Goal: Check status: Check status

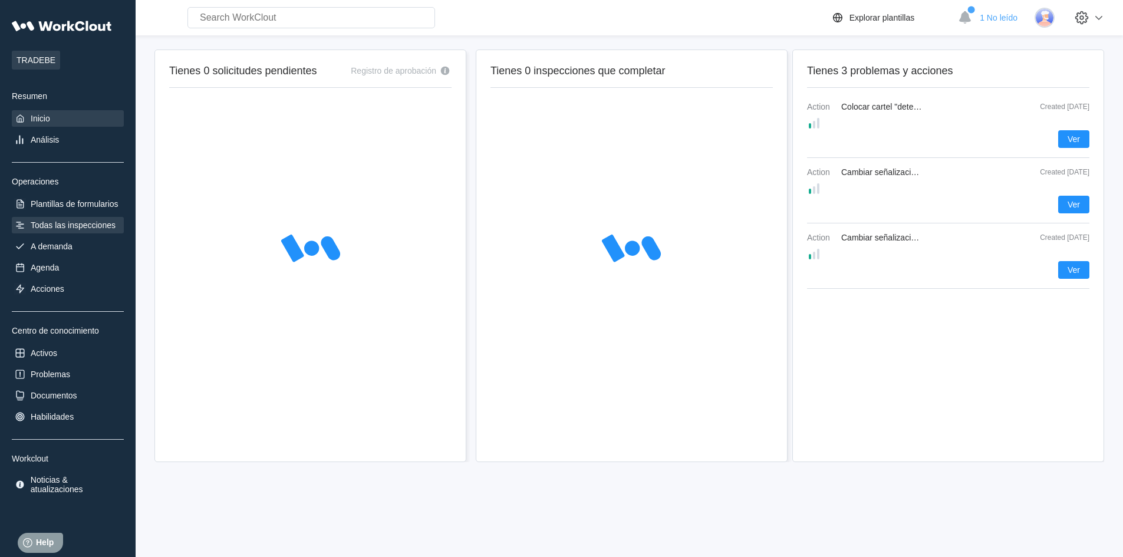
click at [88, 228] on div "Todas las inspecciones" at bounding box center [73, 225] width 85 height 9
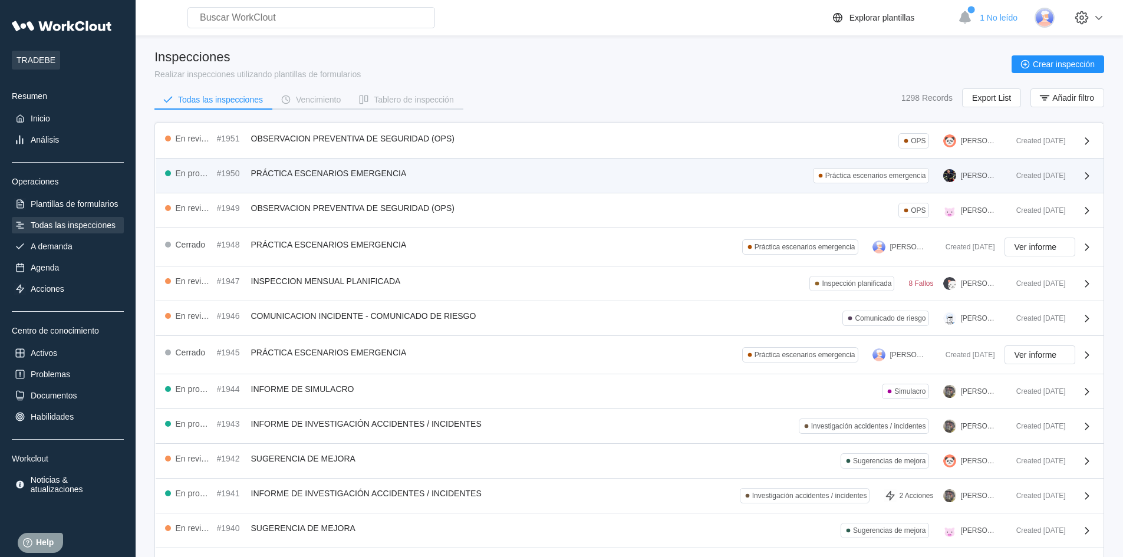
click at [792, 173] on div "En progreso #1950 PRÁCTICA ESCENARIOS EMERGENCIA Práctica escenarios emergencia…" at bounding box center [586, 175] width 842 height 15
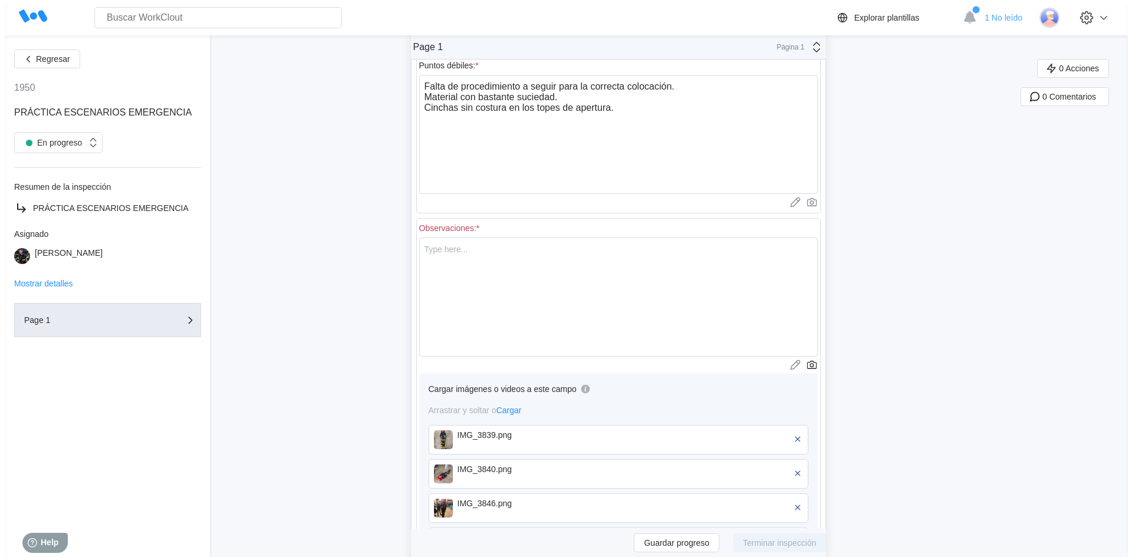
scroll to position [531, 0]
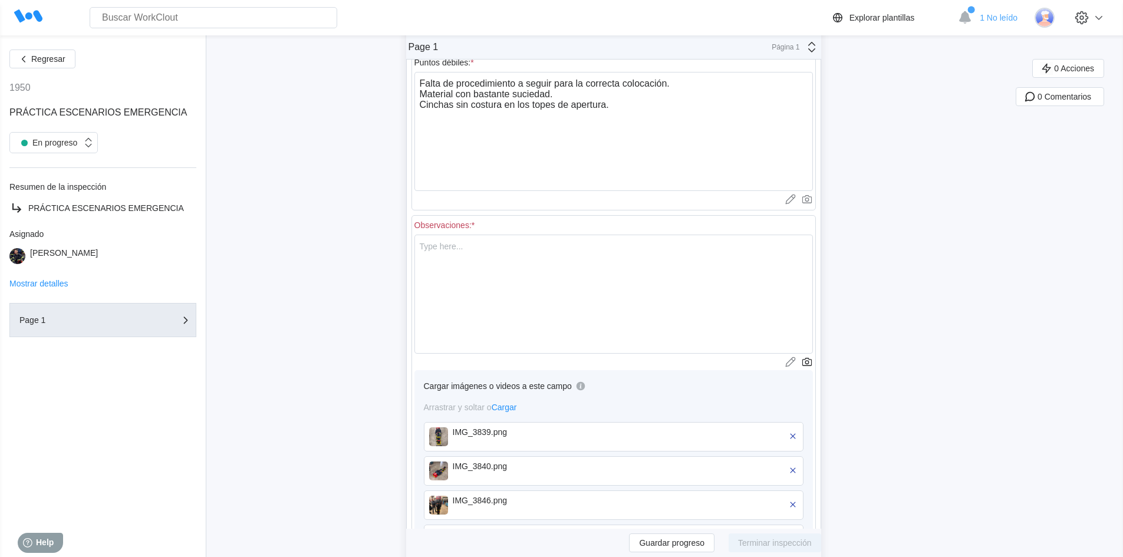
click at [448, 435] on img at bounding box center [438, 436] width 19 height 19
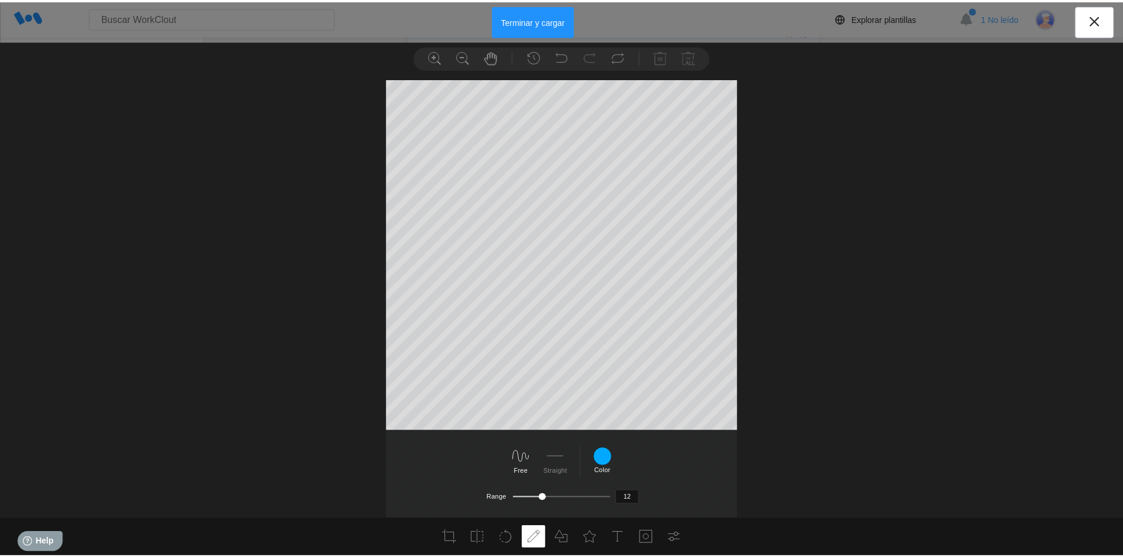
scroll to position [0, 0]
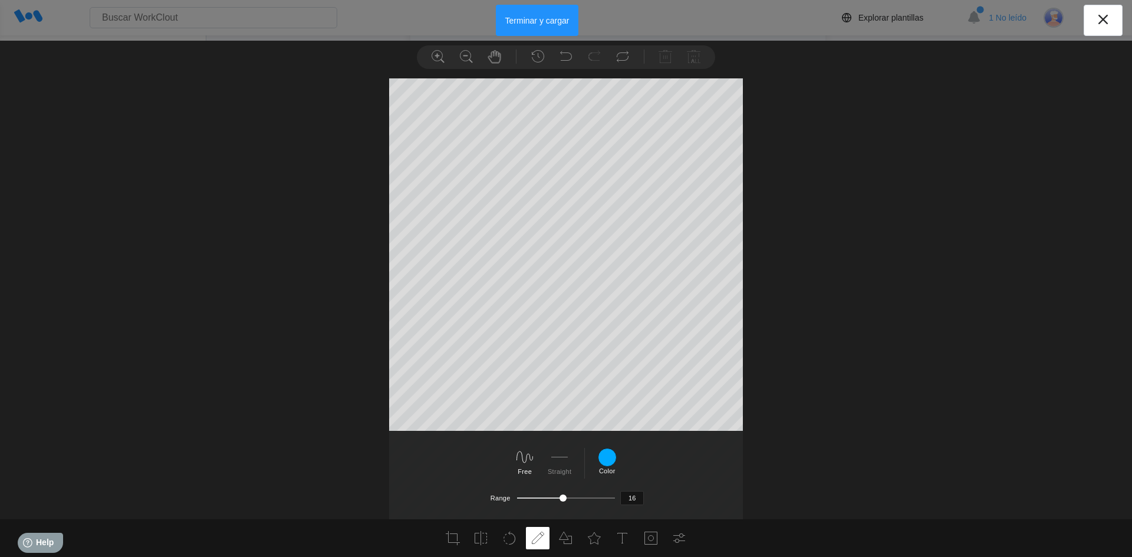
drag, startPoint x: 546, startPoint y: 498, endPoint x: 563, endPoint y: 497, distance: 17.1
click at [563, 497] on div at bounding box center [563, 498] width 7 height 7
type input "21"
drag, startPoint x: 563, startPoint y: 497, endPoint x: 580, endPoint y: 497, distance: 17.1
click at [580, 497] on div at bounding box center [580, 498] width 7 height 7
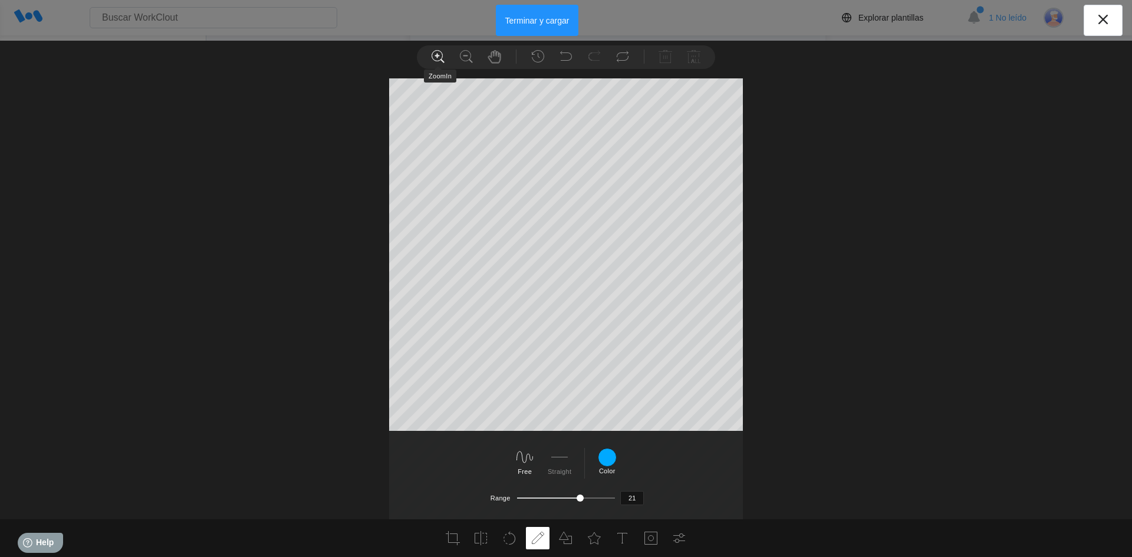
click at [439, 57] on icon at bounding box center [438, 57] width 14 height 14
click at [438, 53] on icon at bounding box center [438, 57] width 14 height 14
click at [1101, 19] on icon at bounding box center [1103, 19] width 19 height 19
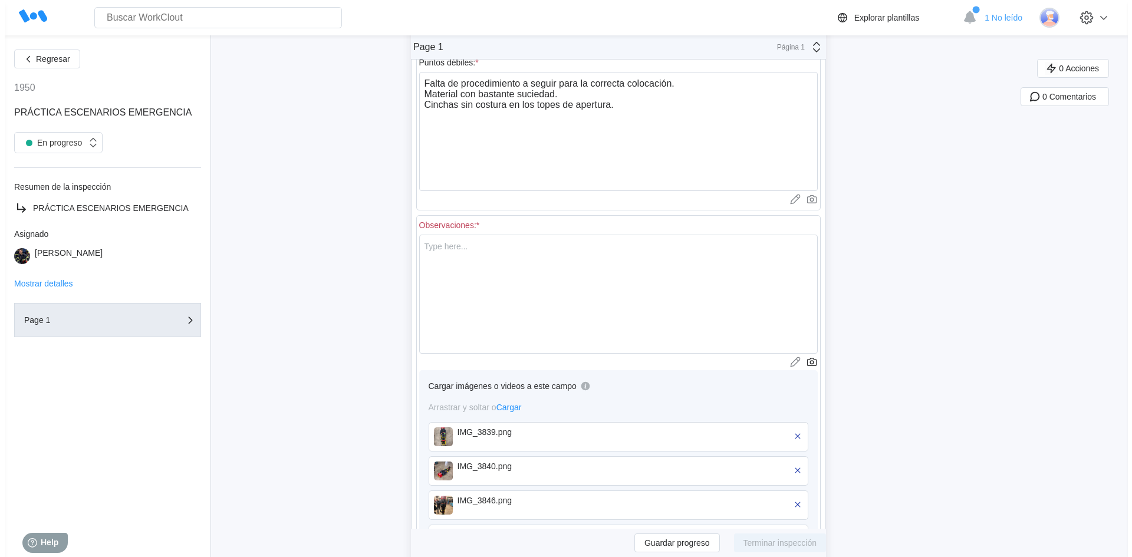
scroll to position [542, 0]
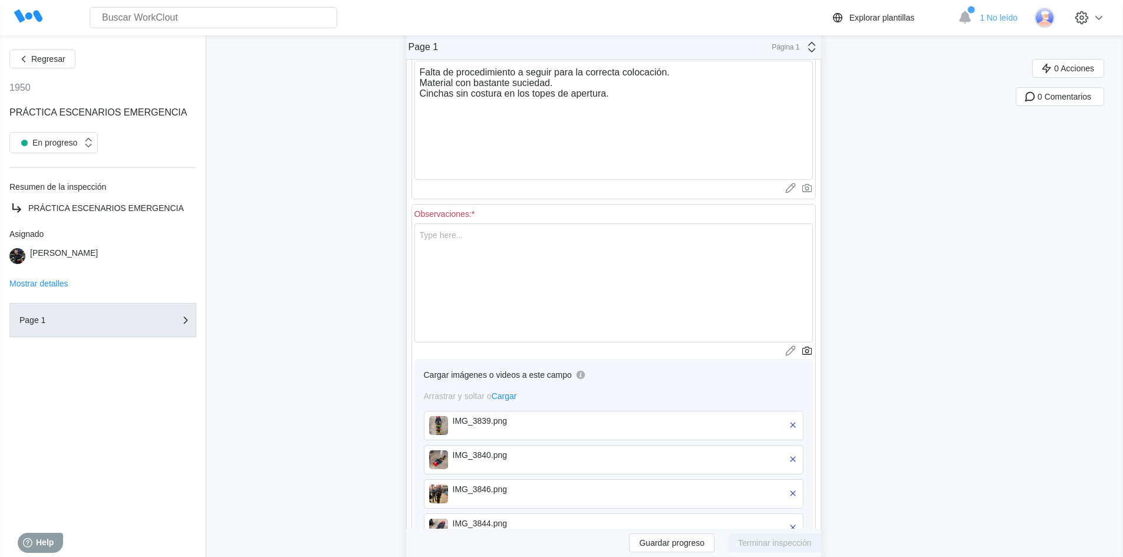
click at [446, 458] on img at bounding box center [438, 459] width 19 height 19
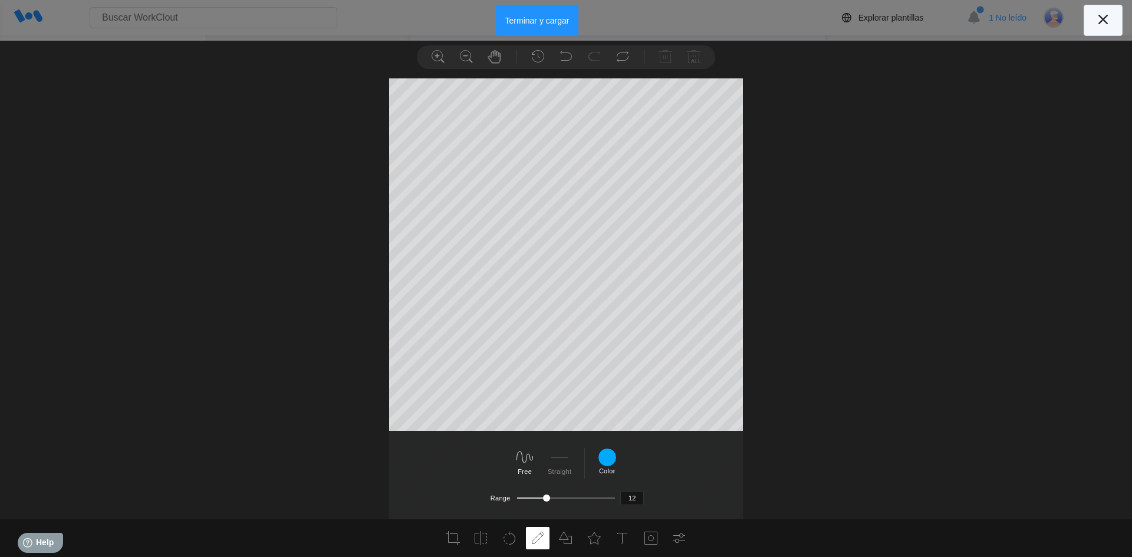
click at [1104, 20] on icon at bounding box center [1103, 19] width 9 height 9
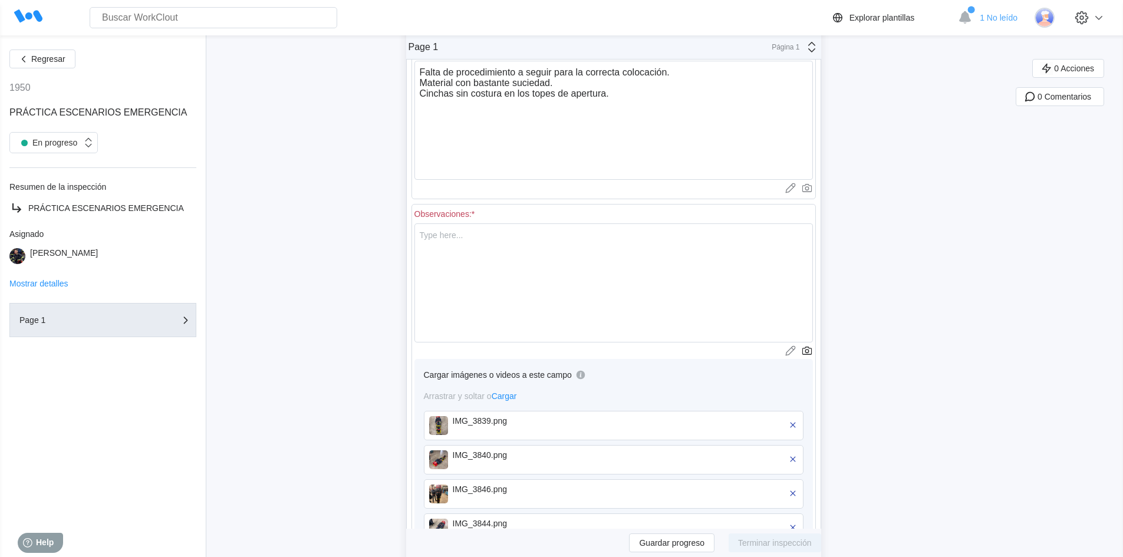
click at [447, 498] on img at bounding box center [438, 494] width 19 height 19
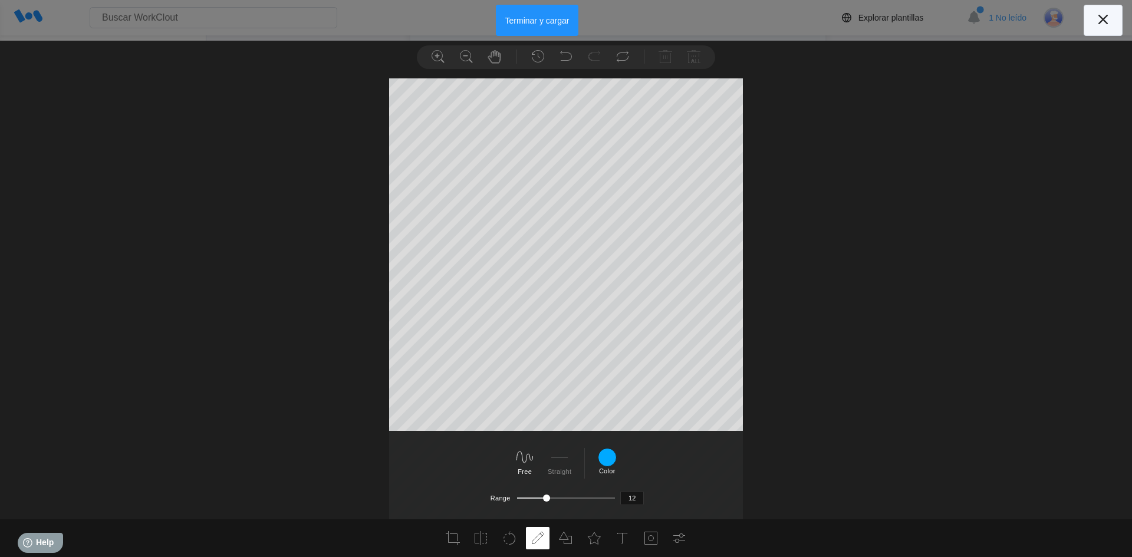
click at [1106, 15] on icon at bounding box center [1103, 19] width 19 height 19
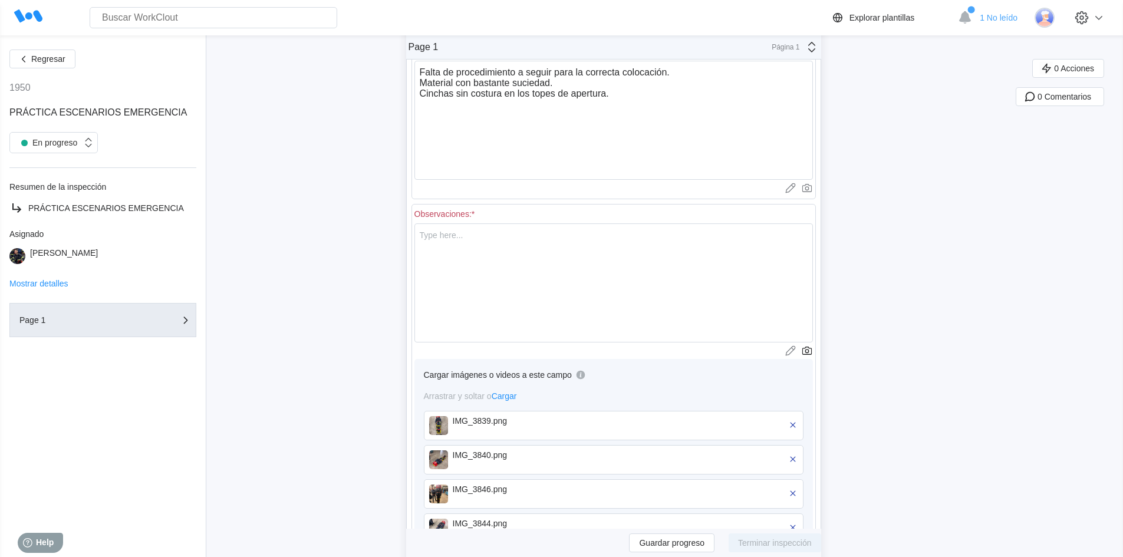
click at [482, 522] on div "IMG_3844.png" at bounding box center [521, 523] width 136 height 9
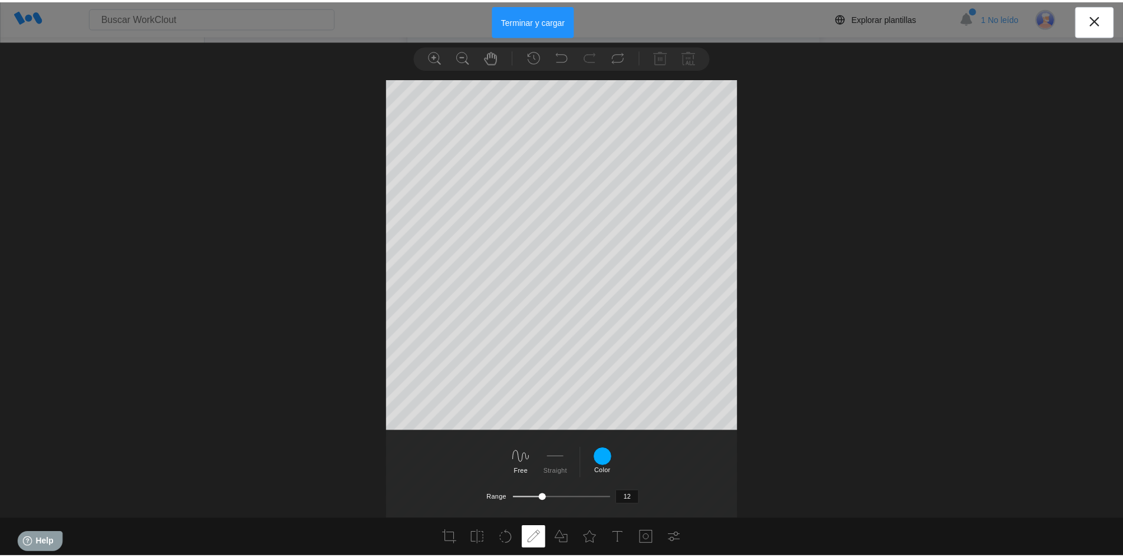
scroll to position [33, 0]
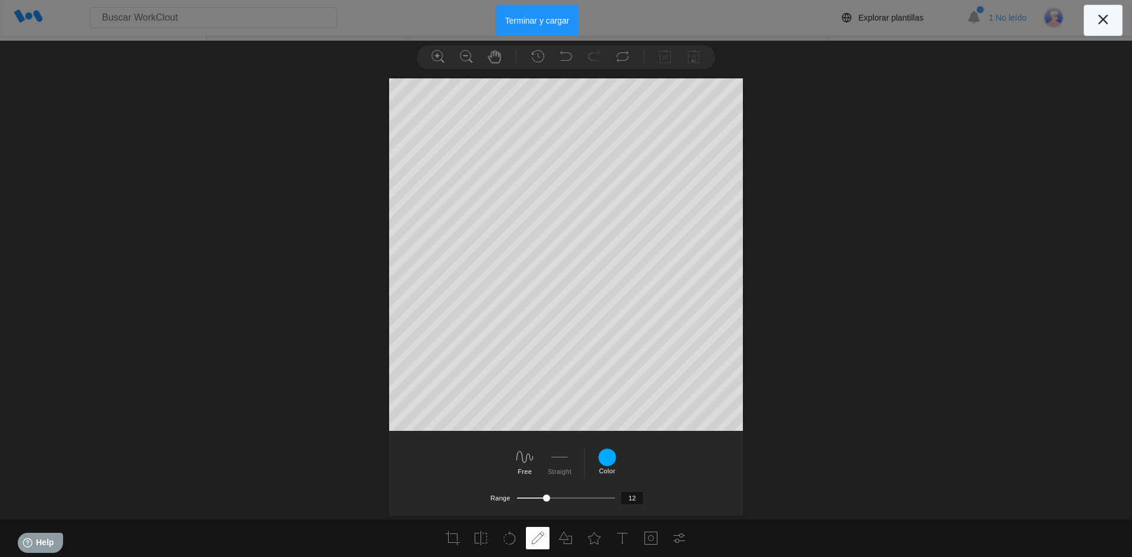
click at [1113, 21] on button at bounding box center [1103, 20] width 39 height 31
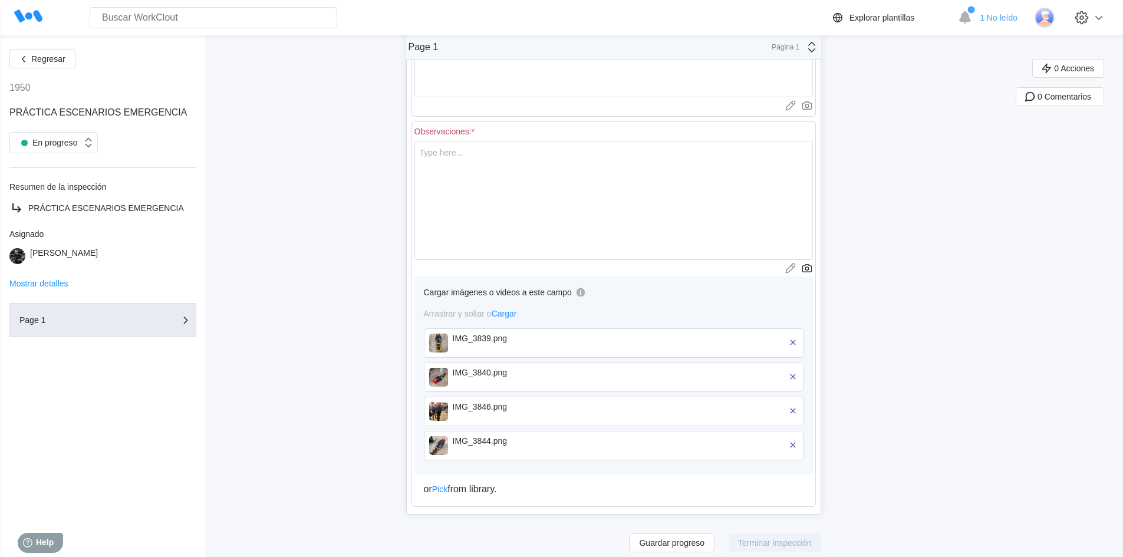
scroll to position [636, 0]
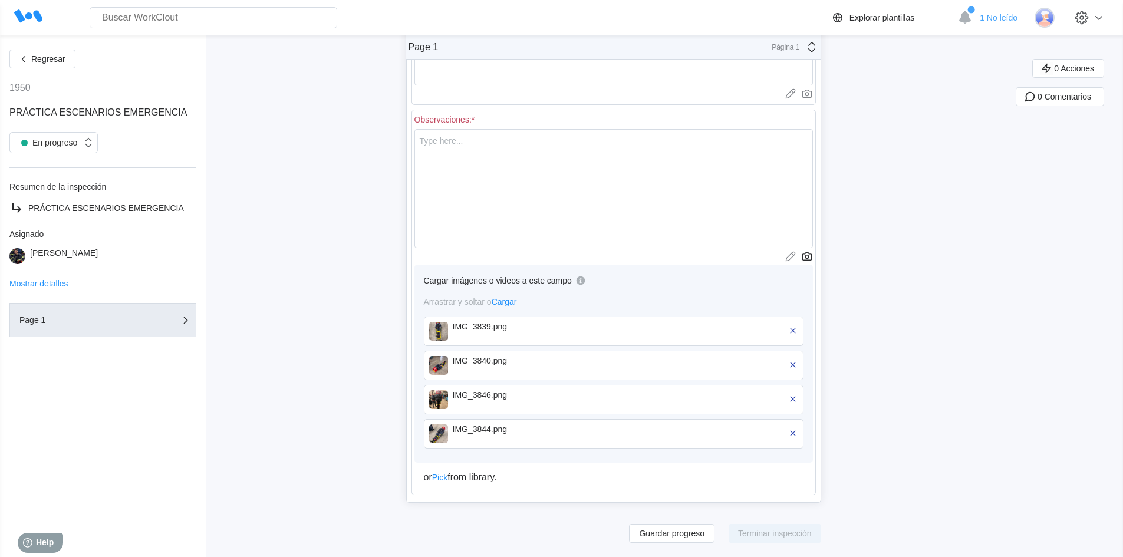
click at [444, 430] on img at bounding box center [438, 434] width 19 height 19
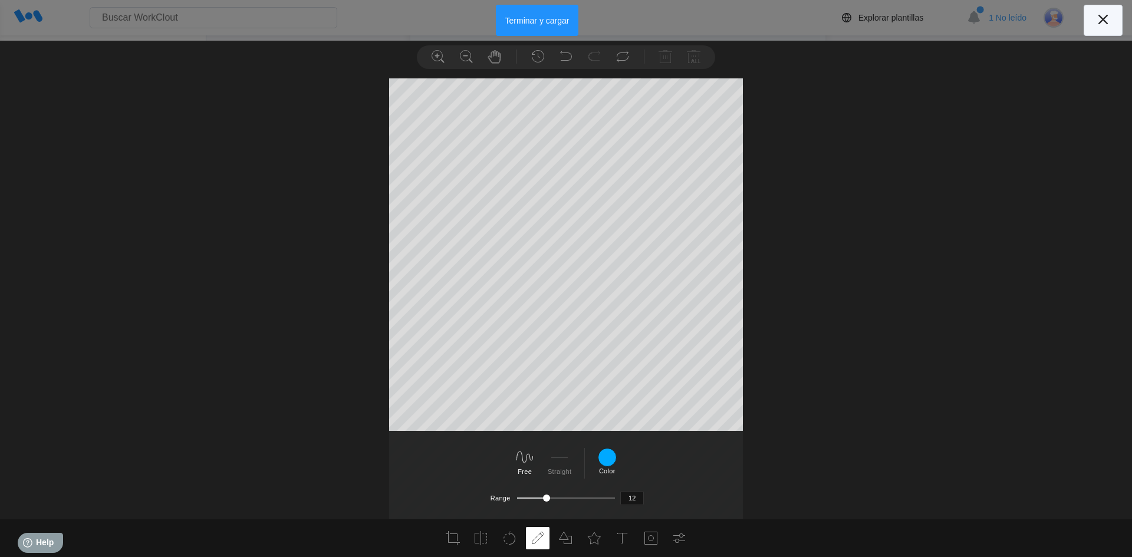
click at [1103, 19] on icon at bounding box center [1103, 19] width 9 height 9
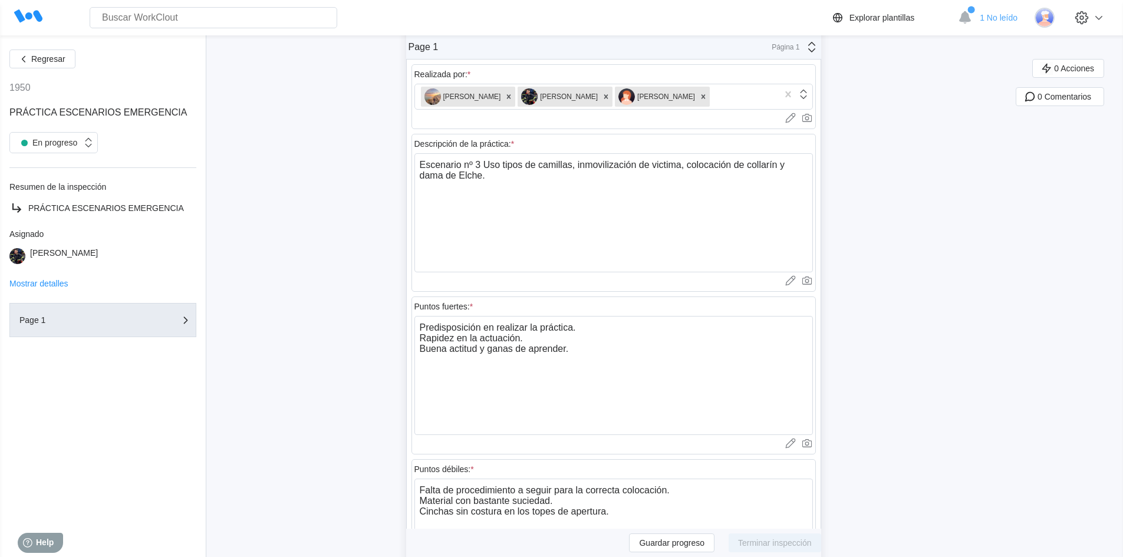
scroll to position [0, 0]
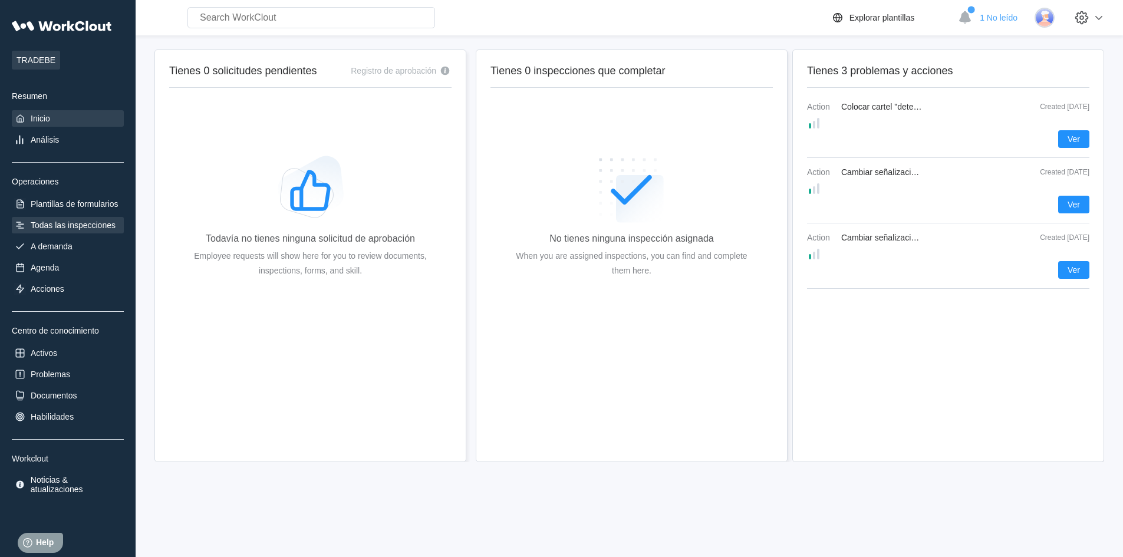
click at [48, 228] on div "Todas las inspecciones" at bounding box center [73, 225] width 85 height 9
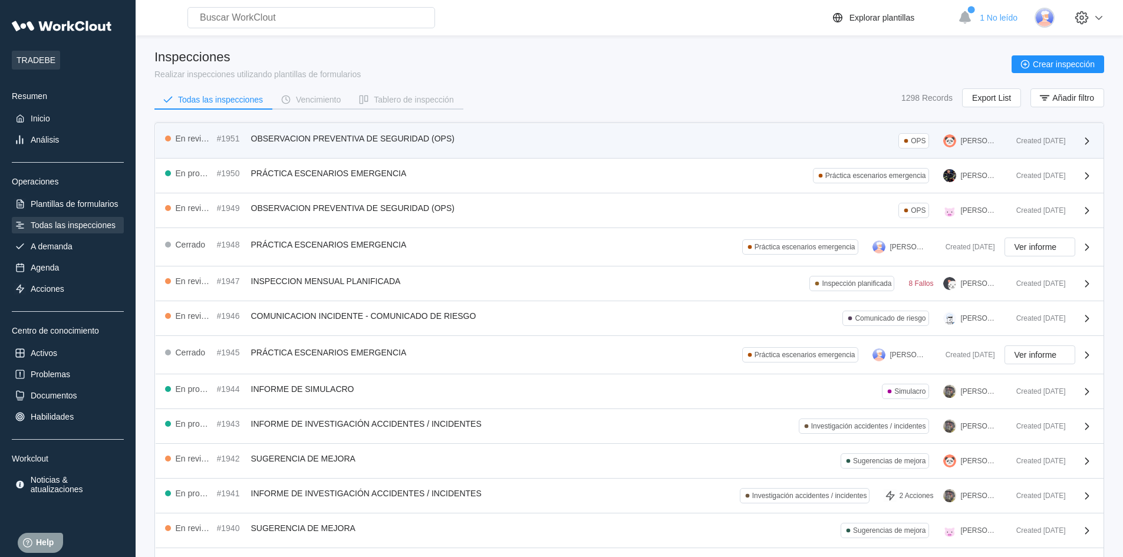
click at [822, 140] on div "En revisión #1951 OBSERVACION PREVENTIVA DE SEGURIDAD (OPS) OPS JOAQUIN PEREZ" at bounding box center [586, 140] width 842 height 15
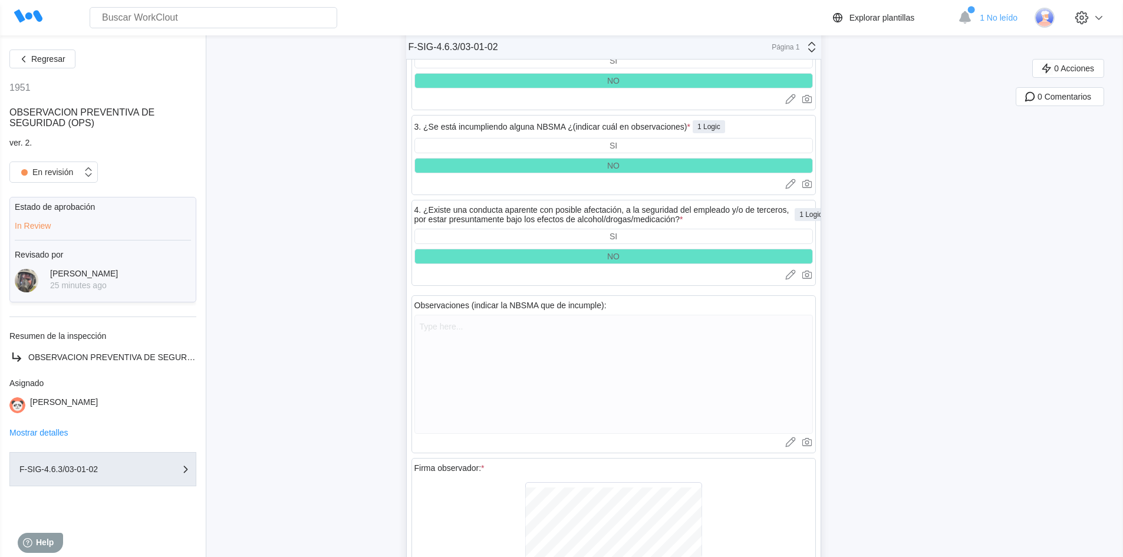
scroll to position [4142, 0]
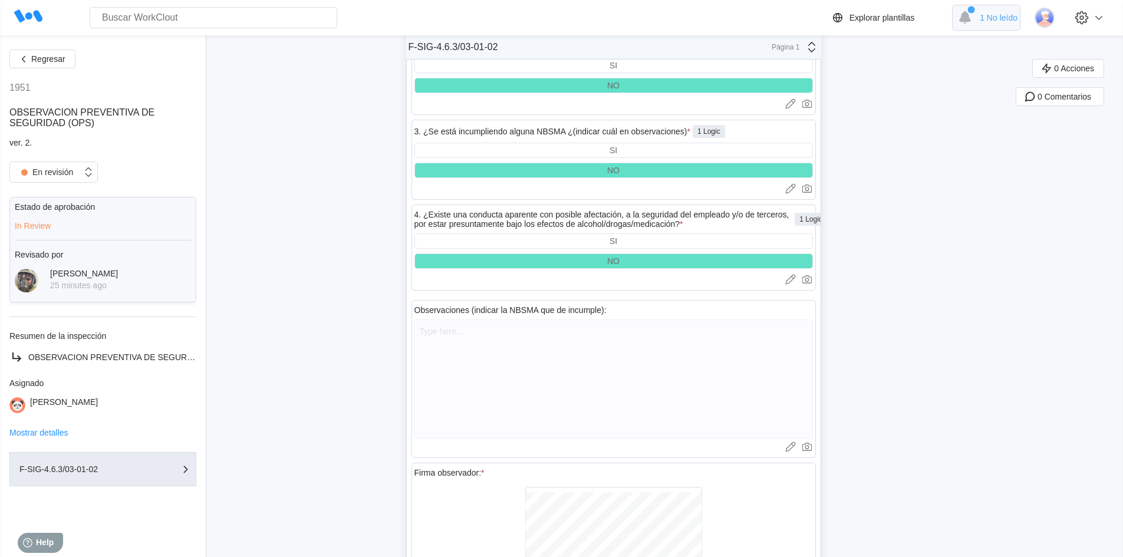
click at [995, 18] on span "1 No leído" at bounding box center [999, 17] width 38 height 9
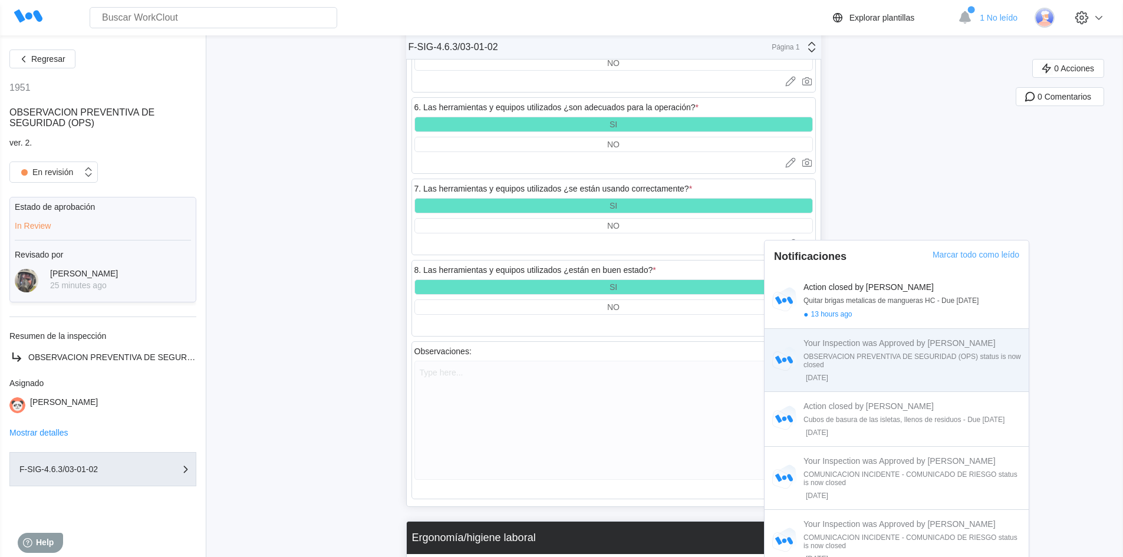
scroll to position [2020, 0]
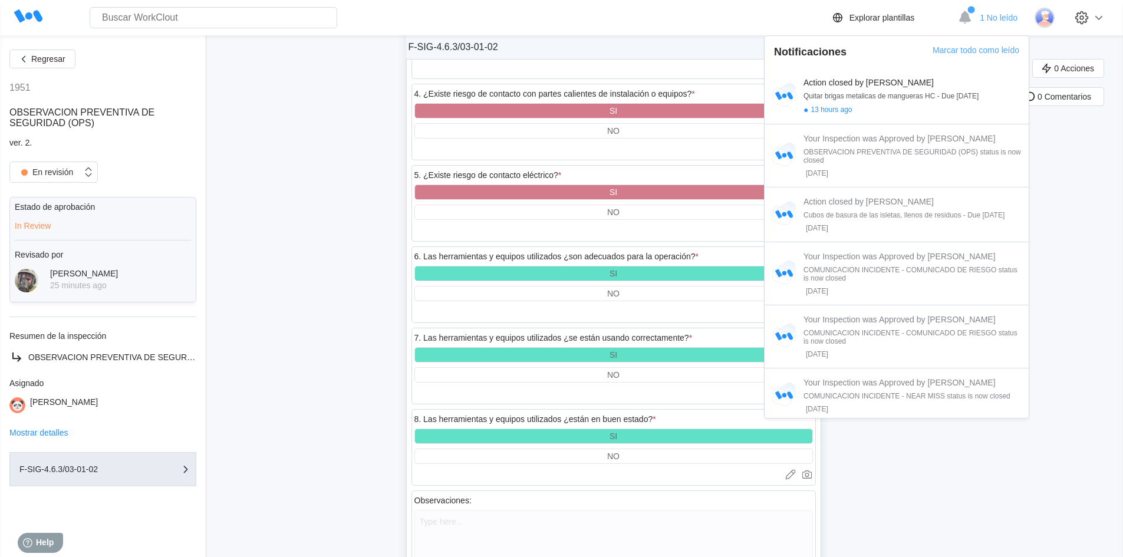
click at [1065, 171] on div "0 Acciones 0 Comentarios" at bounding box center [1069, 418] width 107 height 4758
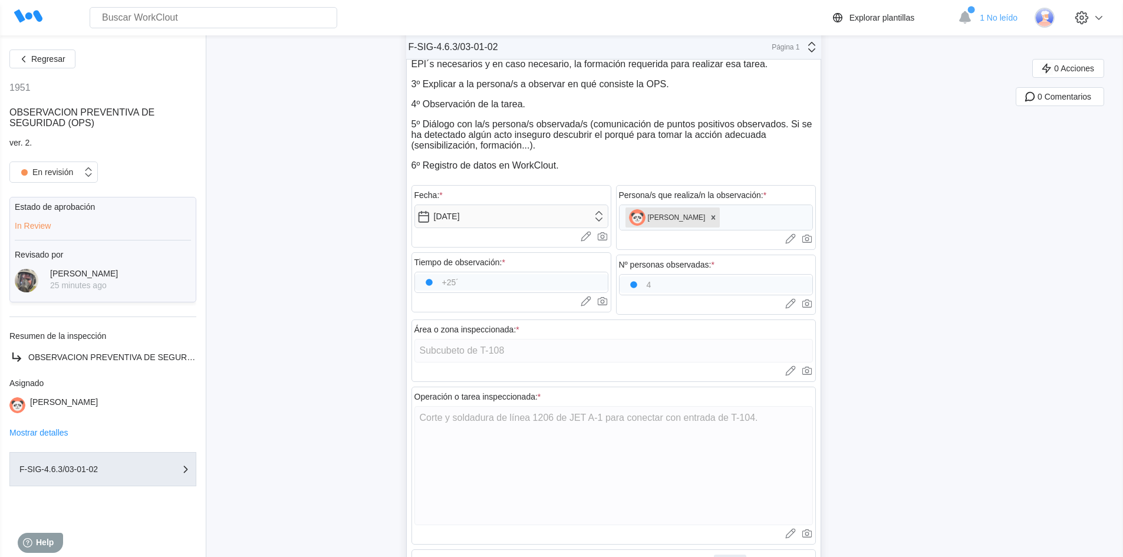
scroll to position [0, 0]
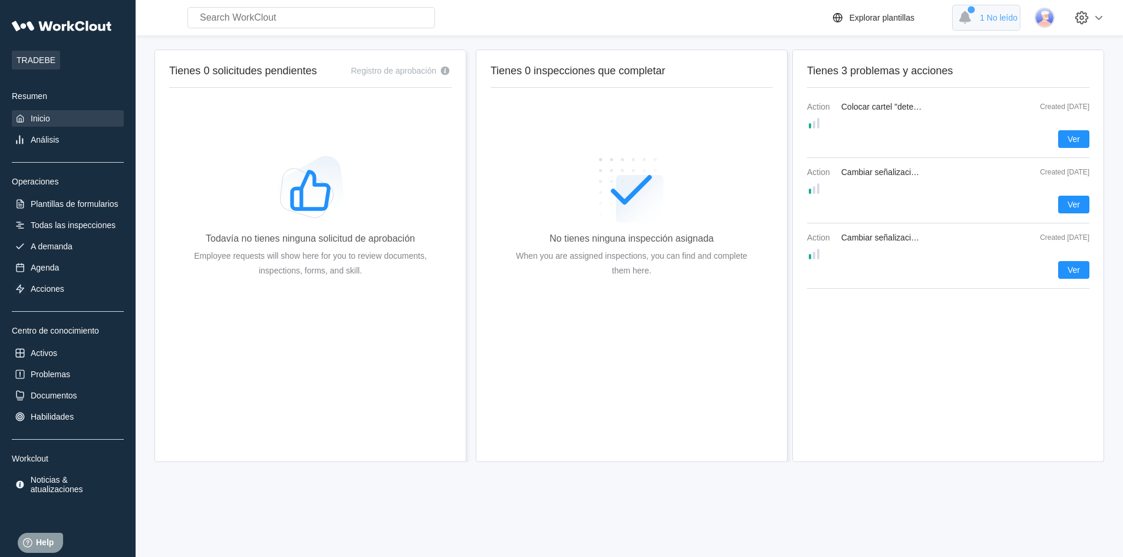
click at [988, 21] on div "1 No leído" at bounding box center [986, 18] width 68 height 26
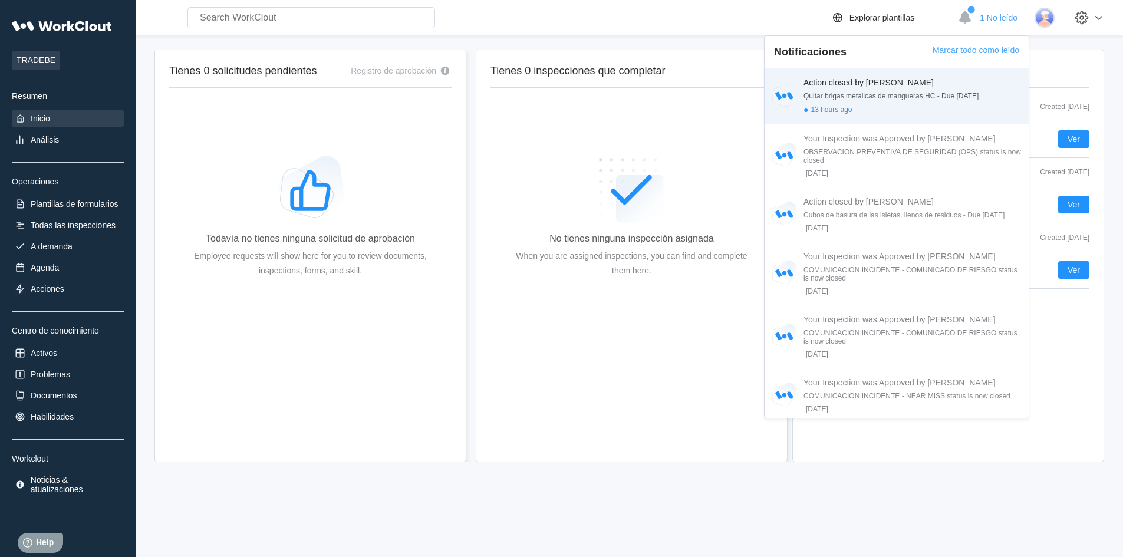
click at [907, 96] on div "Quitar brigas metalicas de mangueras HC - Due [DATE]" at bounding box center [914, 96] width 221 height 8
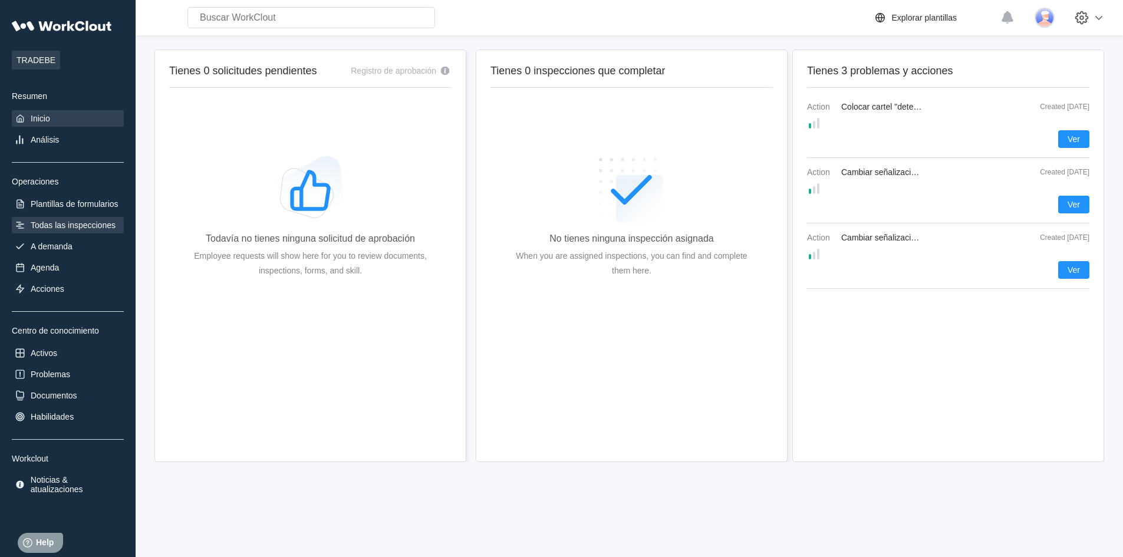
click at [86, 225] on div "Todas las inspecciones" at bounding box center [73, 225] width 85 height 9
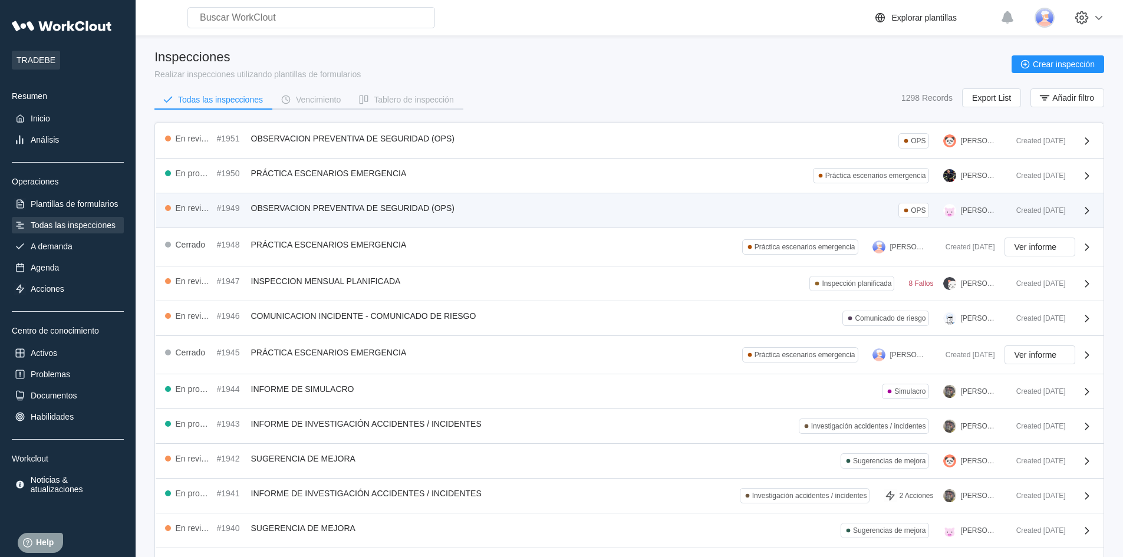
click at [685, 218] on div "En revisión #1949 OBSERVACION PREVENTIVA DE SEGURIDAD (OPS) OPS GUILLERMO ALTAB…" at bounding box center [586, 210] width 842 height 15
